Goal: Go to known website: Access a specific website the user already knows

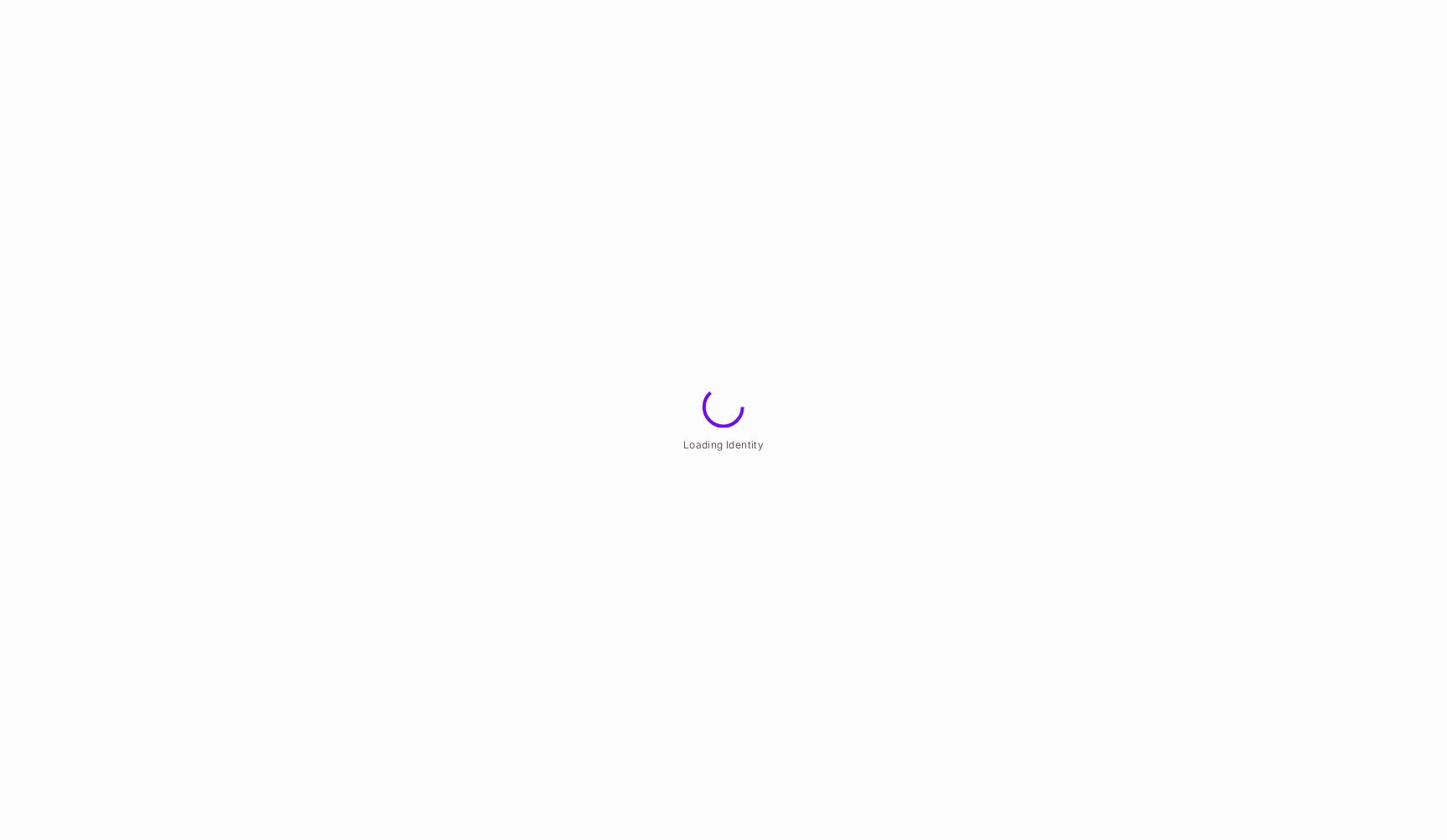
click at [1017, 0] on html "Loading Identity" at bounding box center [724, 0] width 1447 height 0
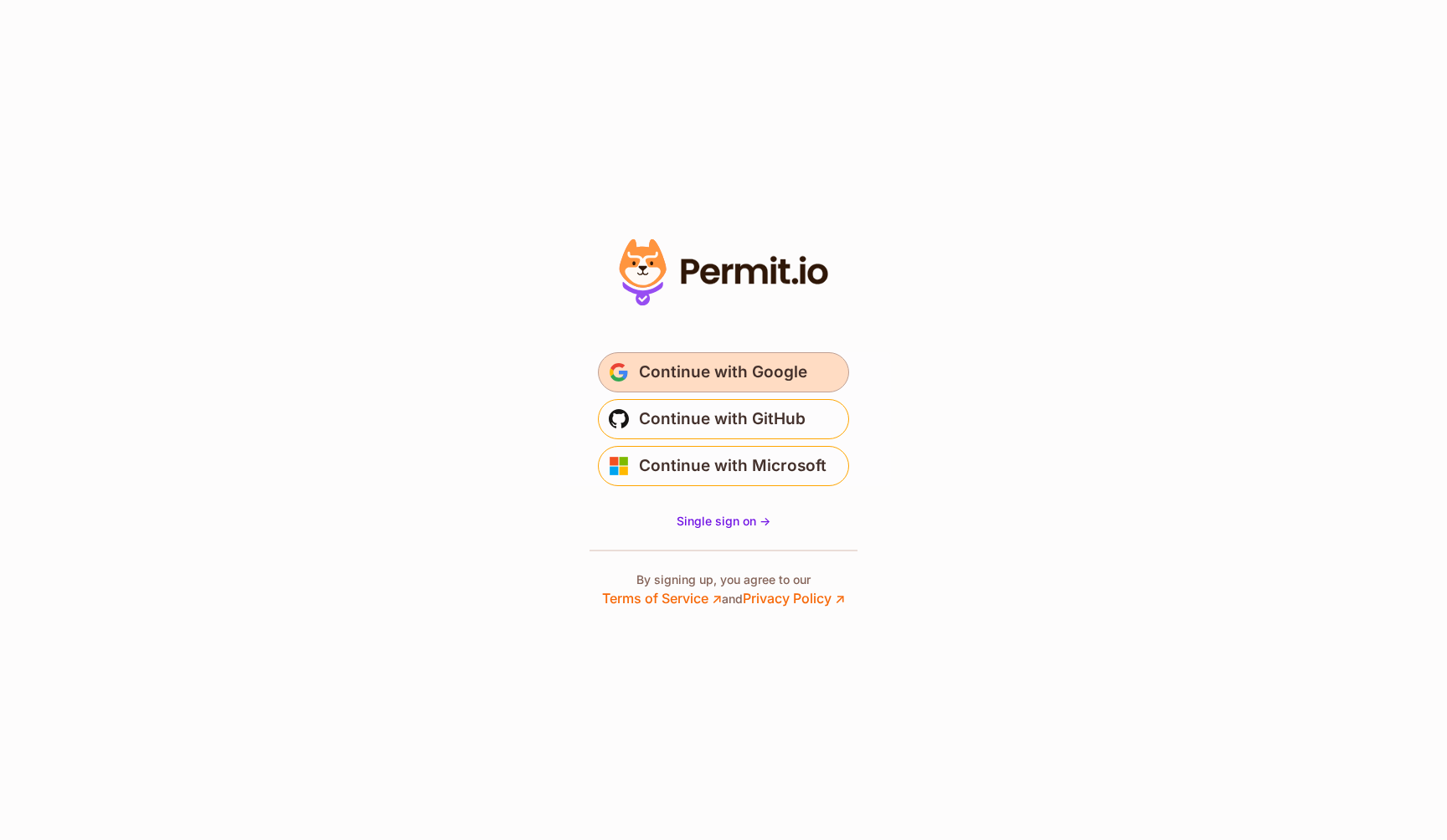
click at [743, 377] on span "Continue with Google" at bounding box center [723, 373] width 168 height 27
